Goal: Information Seeking & Learning: Learn about a topic

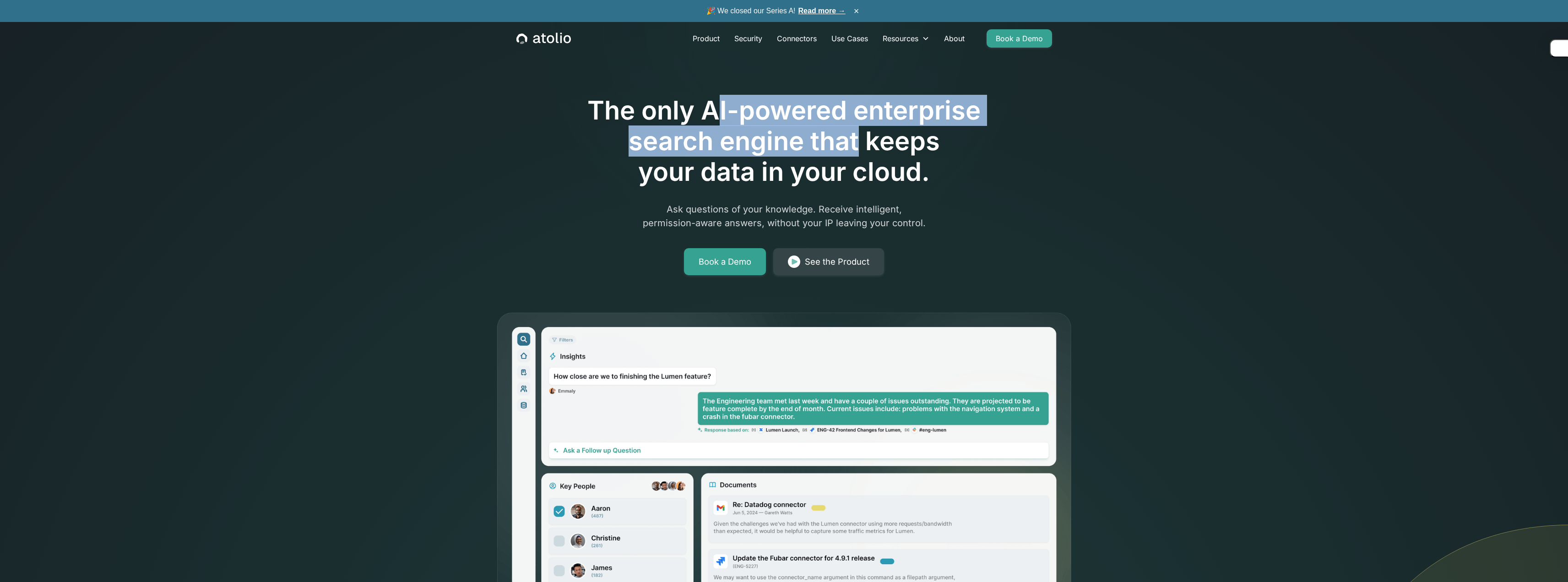
drag, startPoint x: 714, startPoint y: 107, endPoint x: 855, endPoint y: 141, distance: 145.0
click at [855, 141] on h1 "The only AI-powered enterprise search engine that keeps your data in your cloud." at bounding box center [784, 141] width 469 height 93
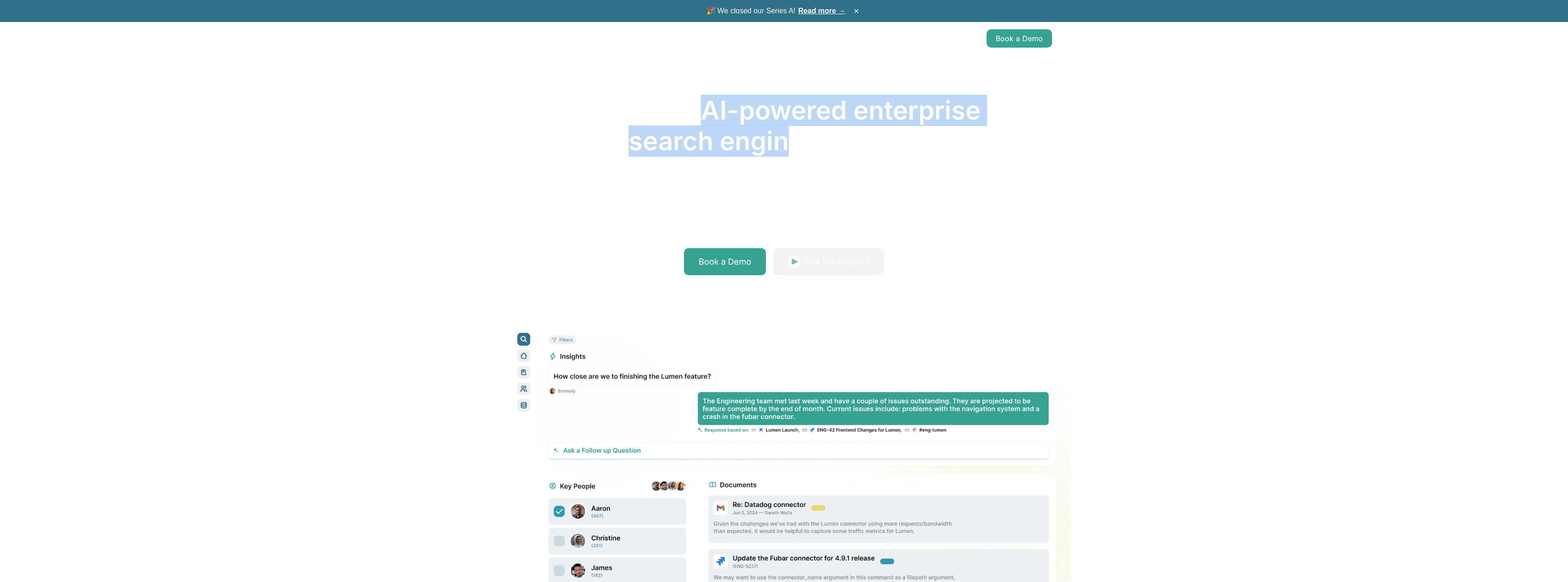
drag, startPoint x: 703, startPoint y: 109, endPoint x: 796, endPoint y: 143, distance: 99.0
click at [796, 143] on h1 "The only AI-powered enterprise search engine that keeps your data in your cloud." at bounding box center [784, 141] width 469 height 93
copy h1 "AI-powered enterprise search engin"
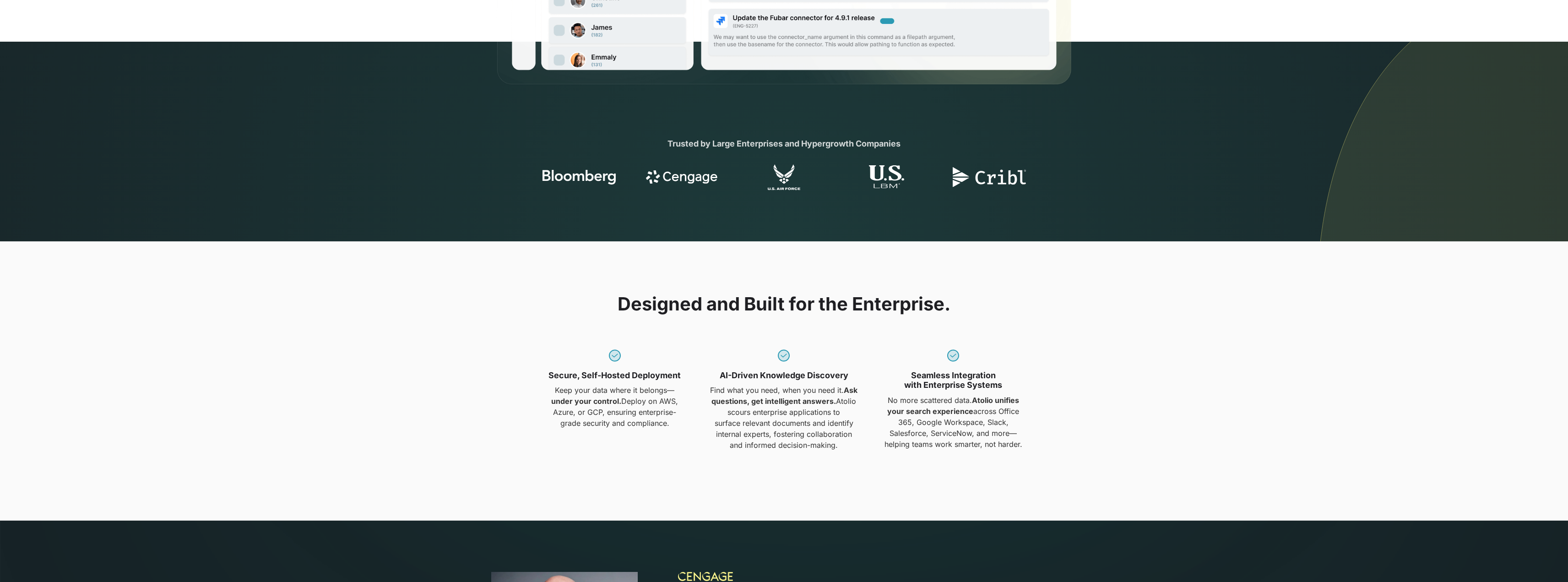
scroll to position [549, 0]
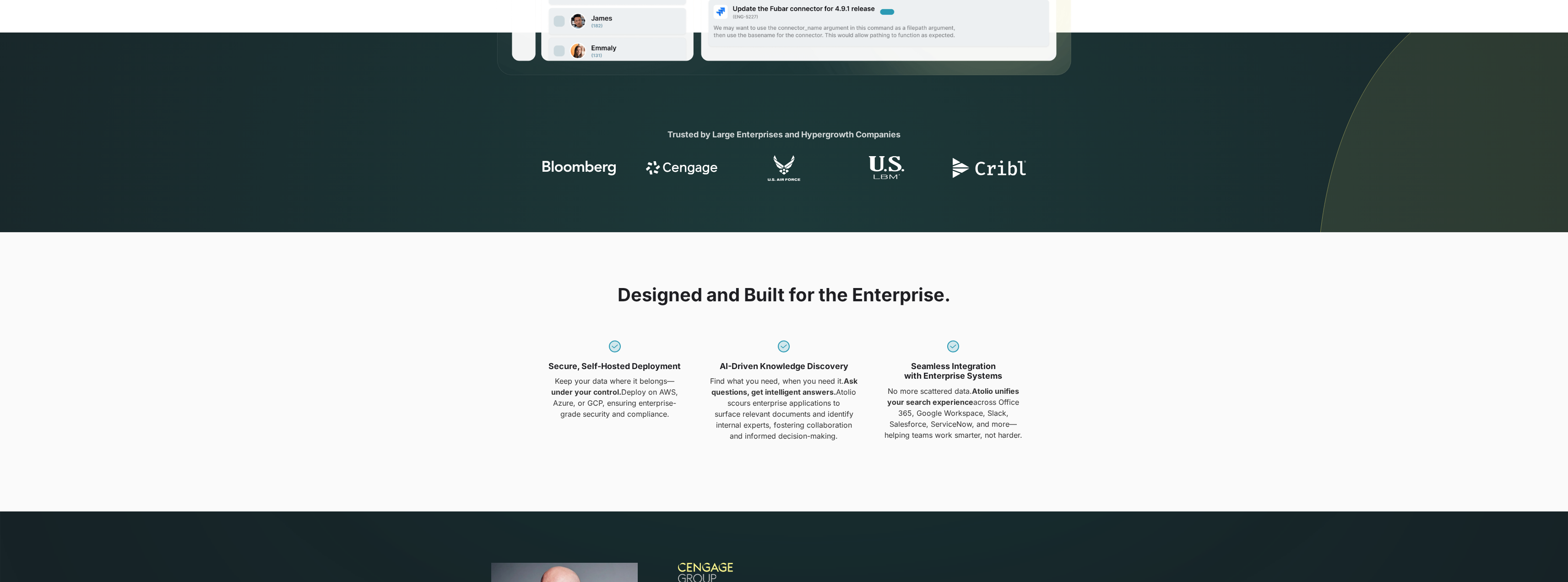
copy h1 "AI-powered enterprise search engin"
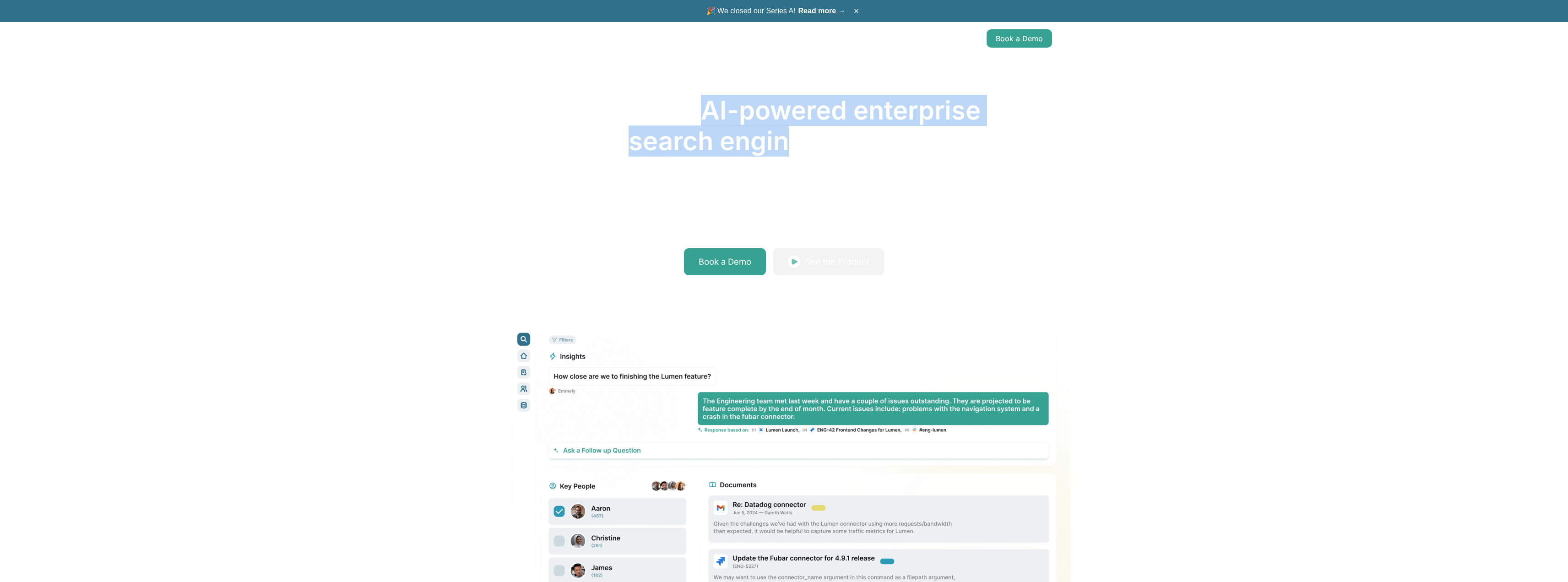
click at [829, 13] on link "Read more →" at bounding box center [822, 10] width 47 height 8
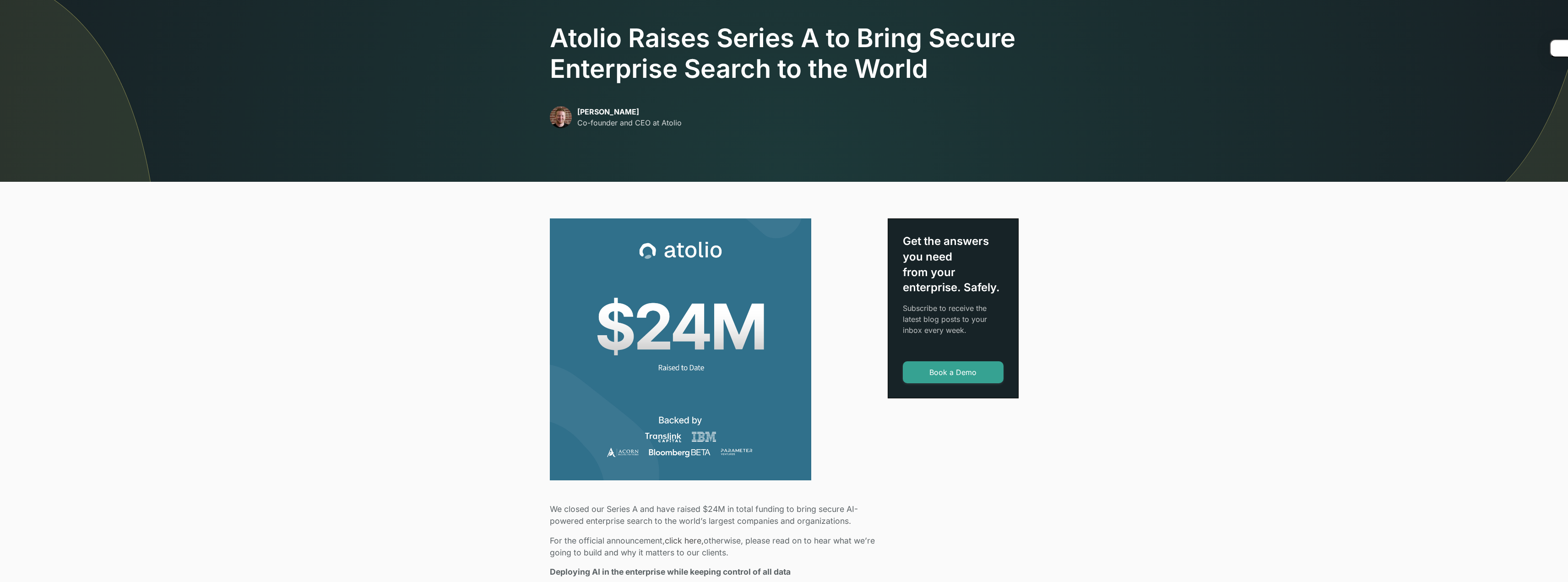
scroll to position [92, 0]
